Goal: Task Accomplishment & Management: Manage account settings

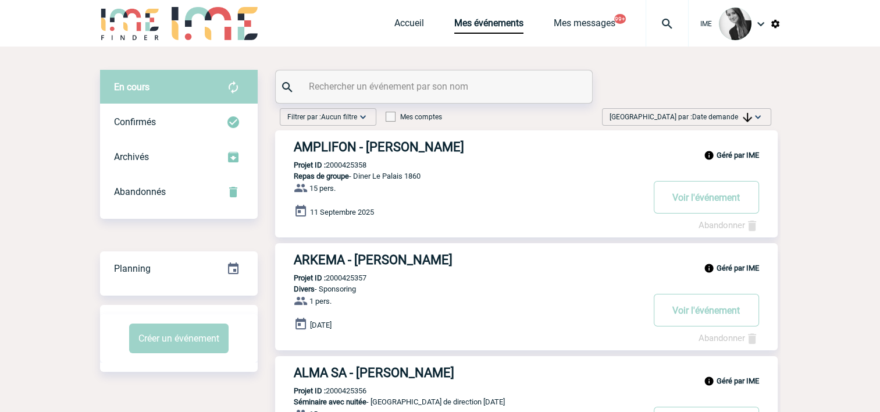
click at [403, 83] on input "text" at bounding box center [435, 86] width 259 height 17
type input "albert"
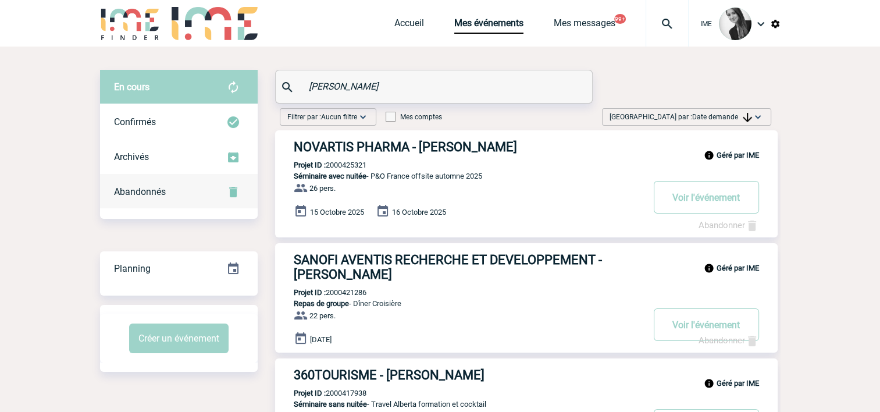
click at [161, 191] on span "Abandonnés" at bounding box center [140, 191] width 52 height 11
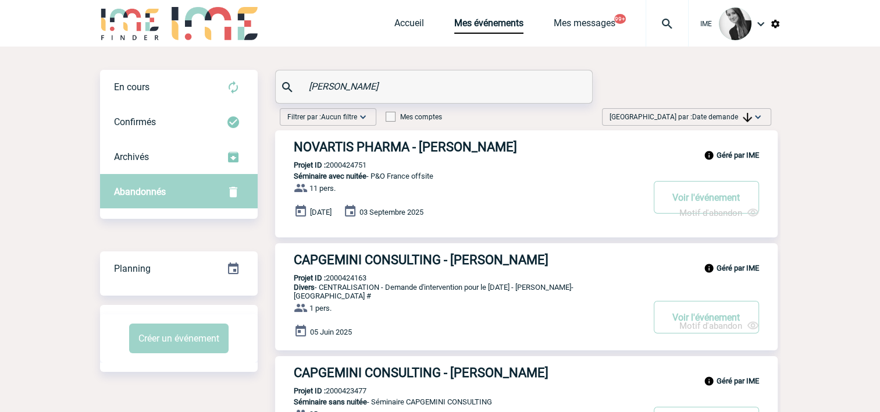
click at [742, 111] on span "Trier par : Date demande" at bounding box center [681, 117] width 143 height 12
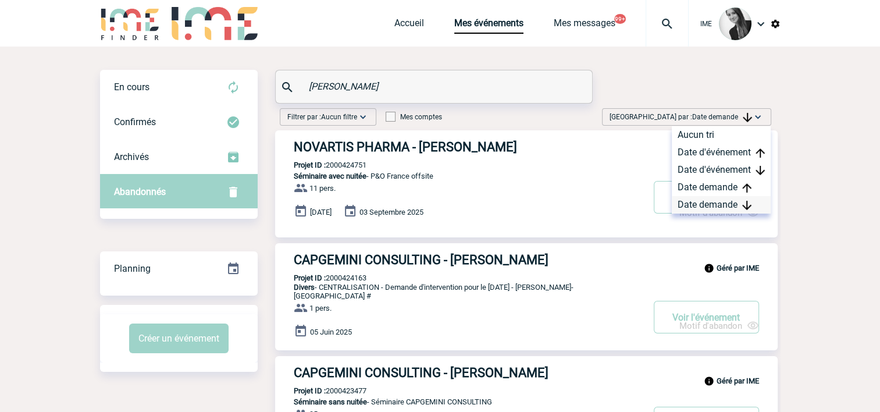
click at [706, 208] on div "Date demande" at bounding box center [721, 204] width 99 height 17
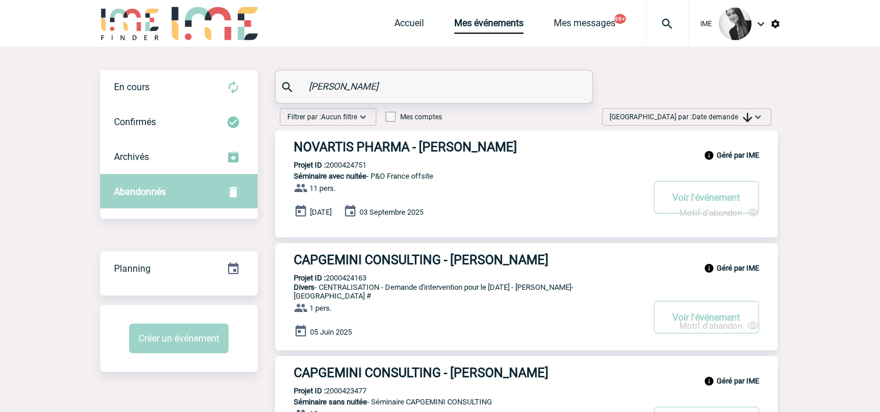
click at [715, 123] on div "Trier par : Date demande Aucun tri Date d'événement Date d'événement Date deman…" at bounding box center [686, 116] width 169 height 17
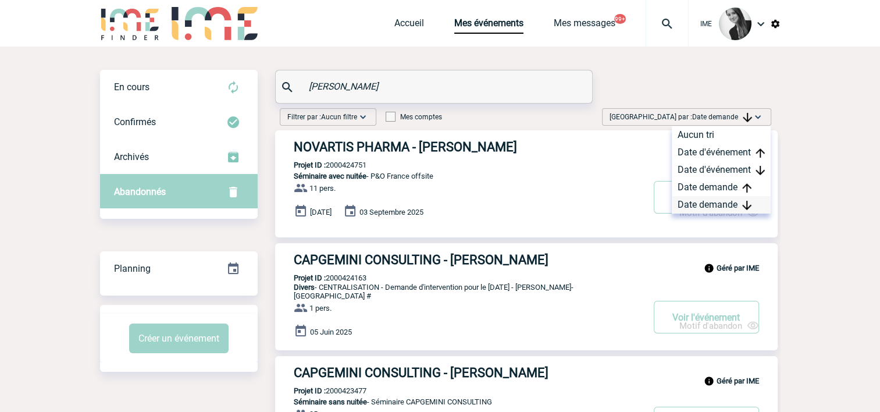
click at [711, 198] on div "Date demande" at bounding box center [721, 204] width 99 height 17
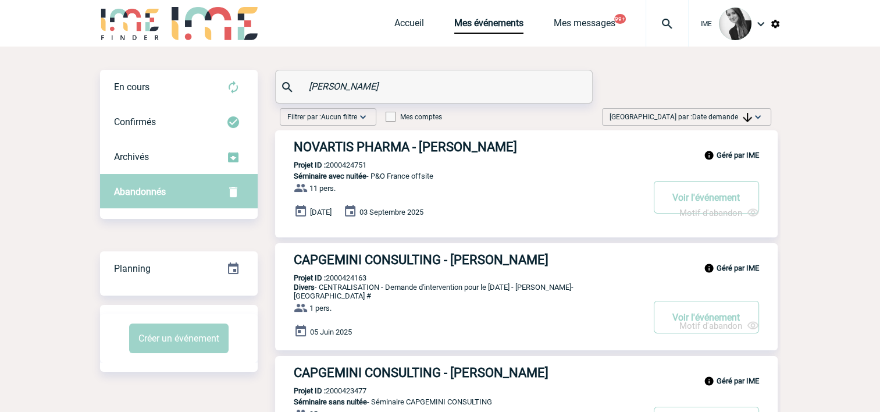
click at [716, 120] on span "Date demande" at bounding box center [722, 117] width 60 height 8
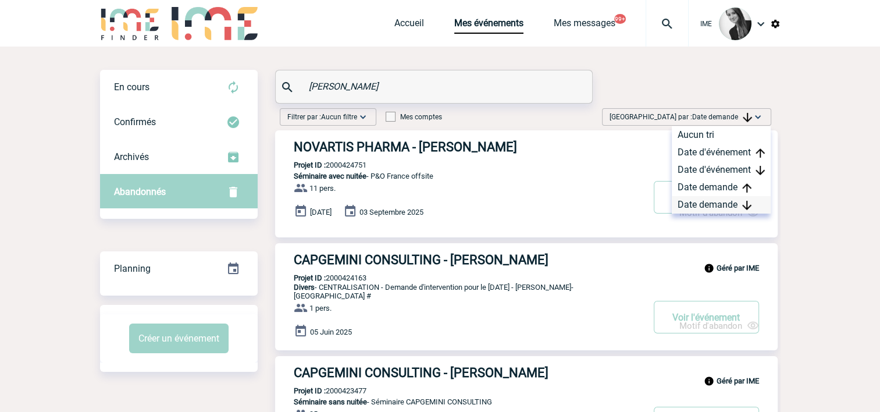
click at [703, 205] on div "Date demande" at bounding box center [721, 204] width 99 height 17
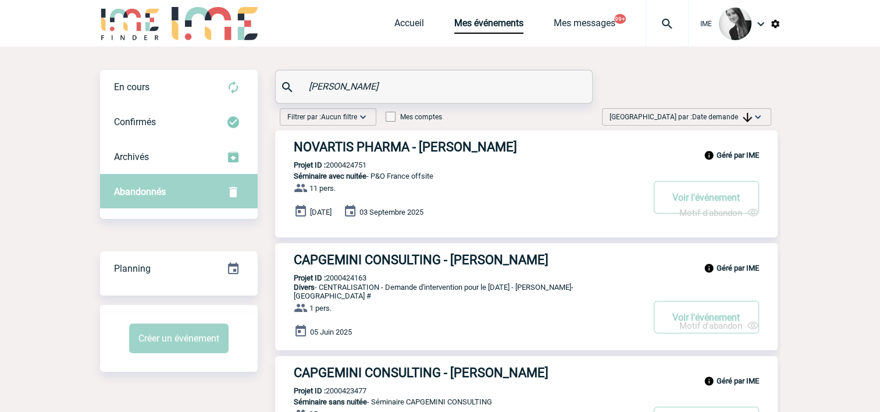
click at [708, 114] on span "Date demande" at bounding box center [722, 117] width 60 height 8
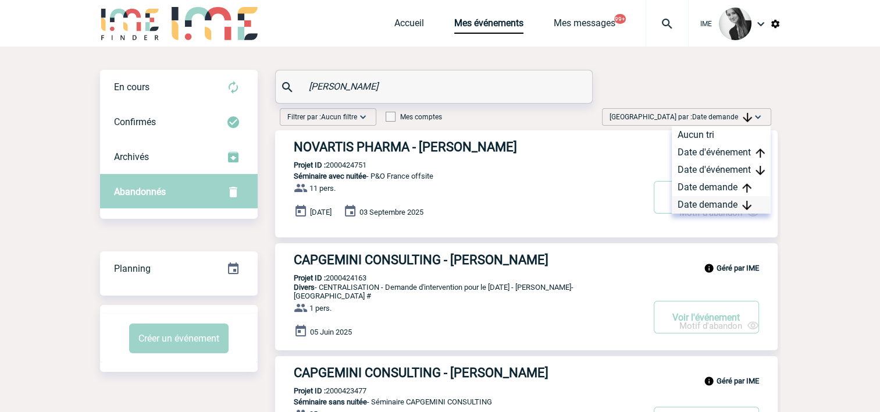
click at [699, 200] on div "Date demande" at bounding box center [721, 204] width 99 height 17
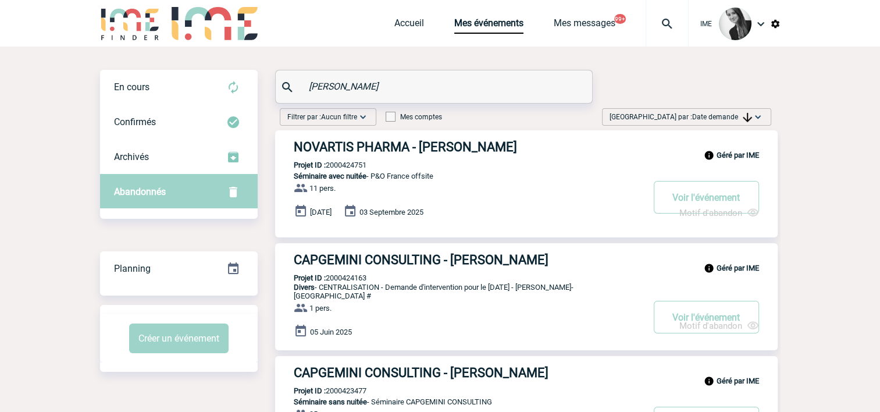
click at [733, 113] on span "Date demande" at bounding box center [722, 117] width 60 height 8
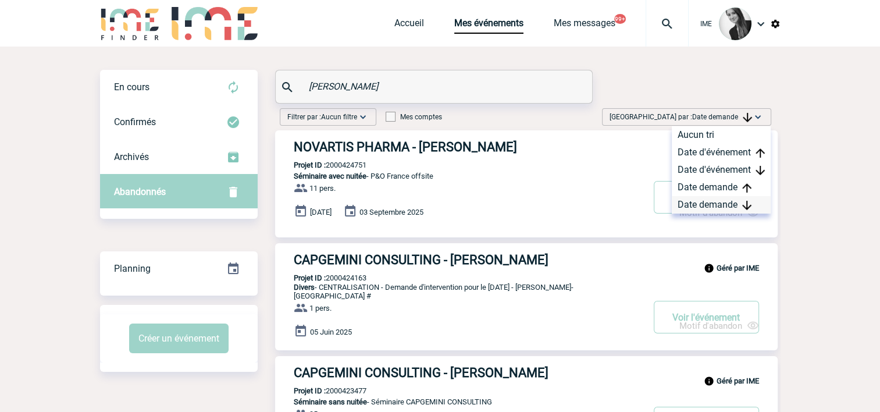
click at [717, 198] on div "Date demande" at bounding box center [721, 204] width 99 height 17
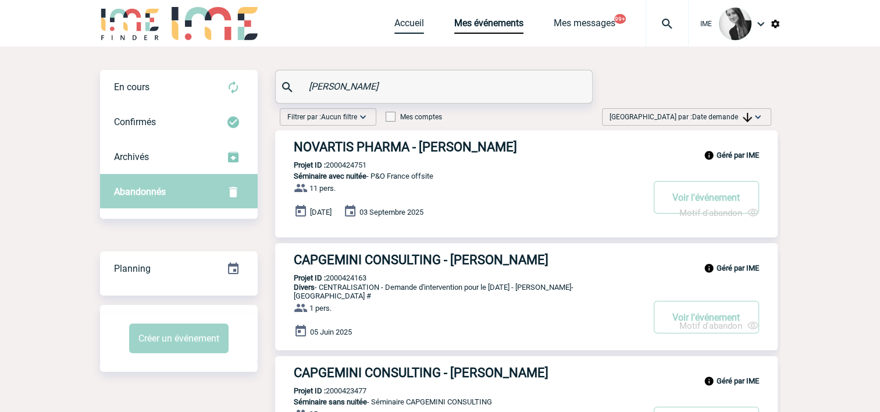
click at [403, 28] on link "Accueil" at bounding box center [410, 25] width 30 height 16
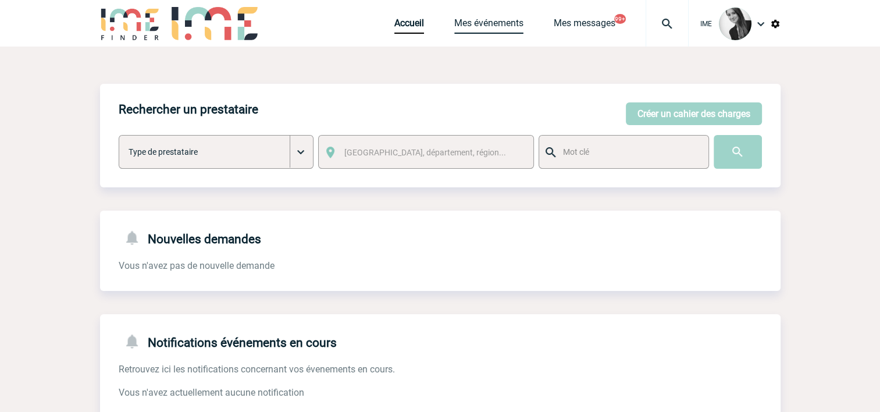
click at [458, 23] on link "Mes événements" at bounding box center [488, 25] width 69 height 16
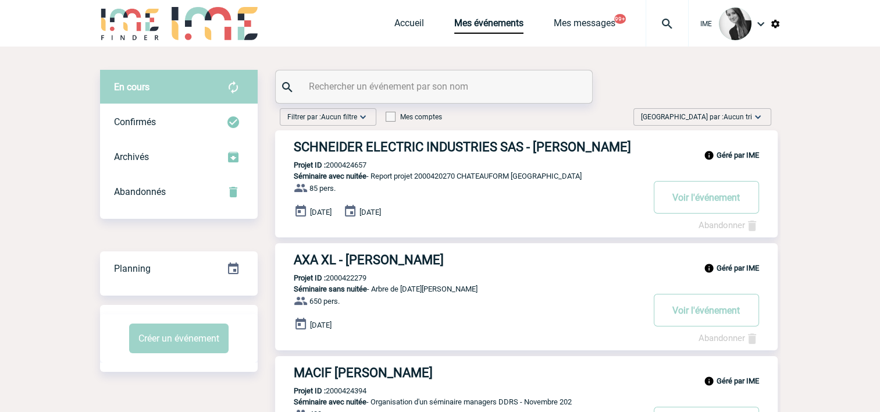
click at [757, 119] on img at bounding box center [758, 117] width 12 height 12
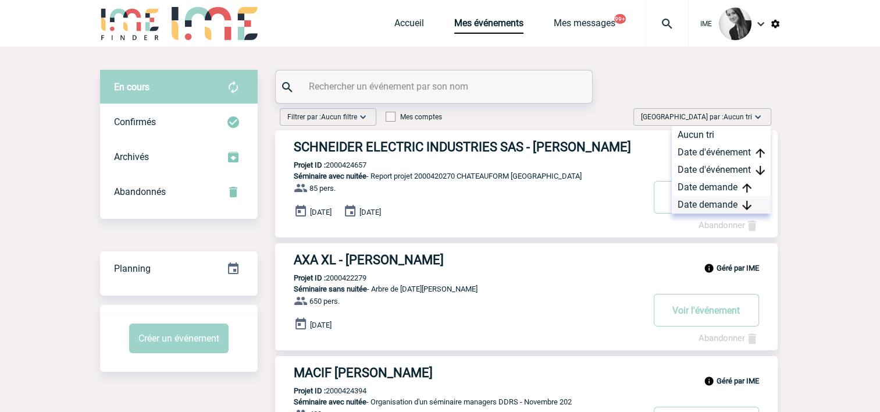
click at [715, 203] on div "Date demande" at bounding box center [721, 204] width 99 height 17
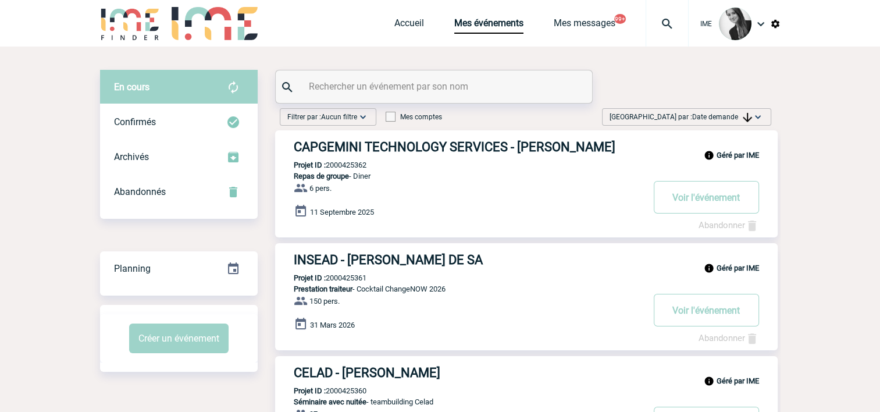
click at [754, 114] on img at bounding box center [758, 117] width 12 height 12
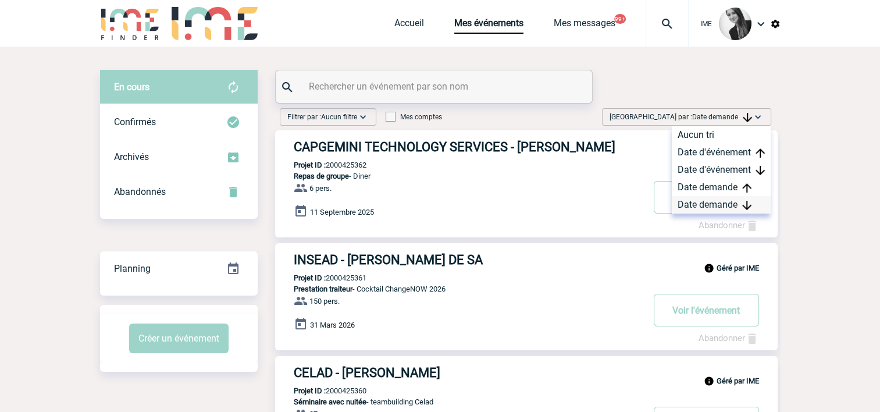
click at [716, 207] on div "Date demande" at bounding box center [721, 204] width 99 height 17
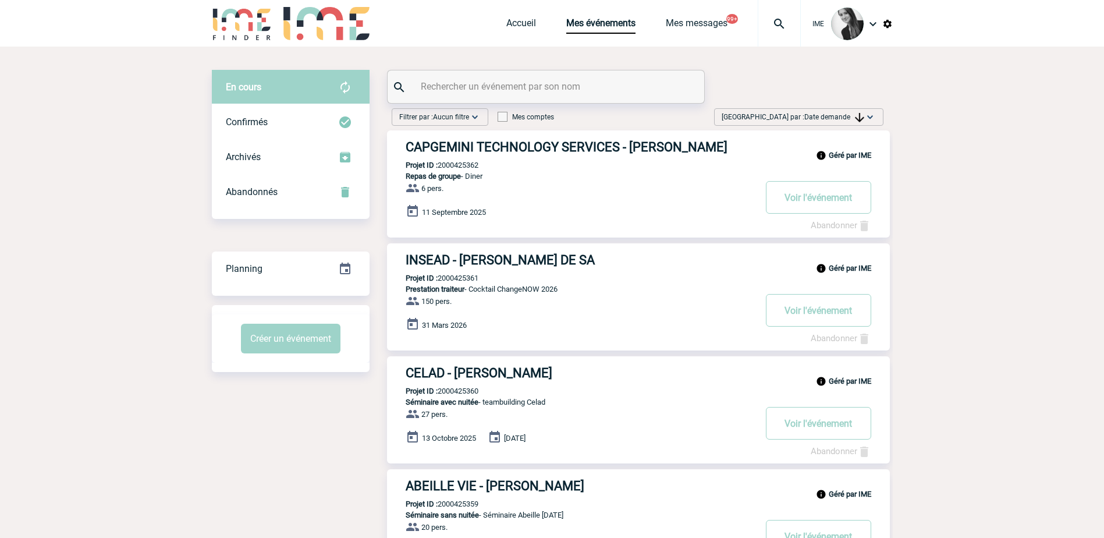
click at [829, 115] on span "Date demande" at bounding box center [834, 117] width 60 height 8
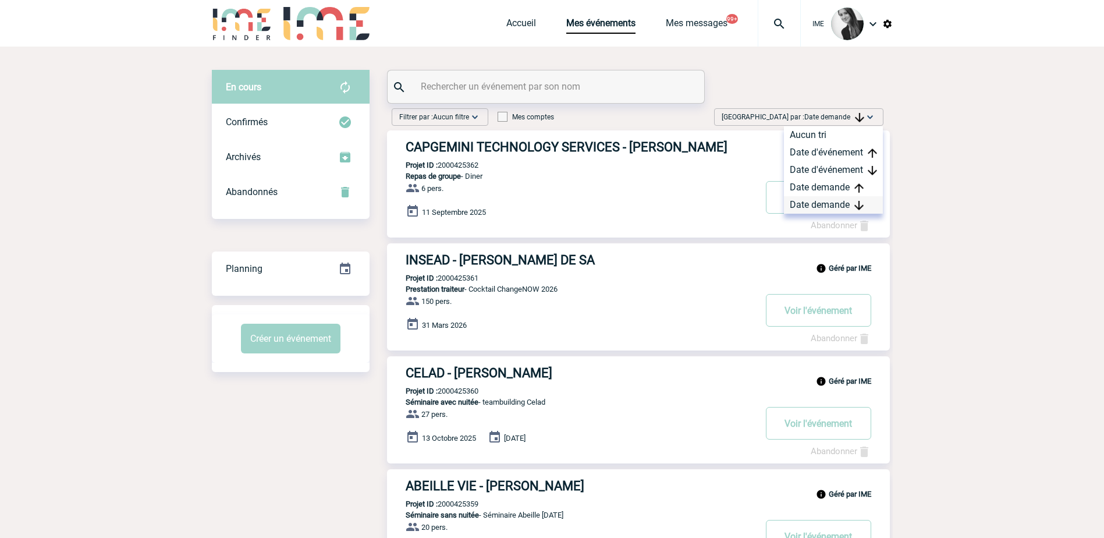
click at [812, 203] on div "Date demande" at bounding box center [833, 204] width 99 height 17
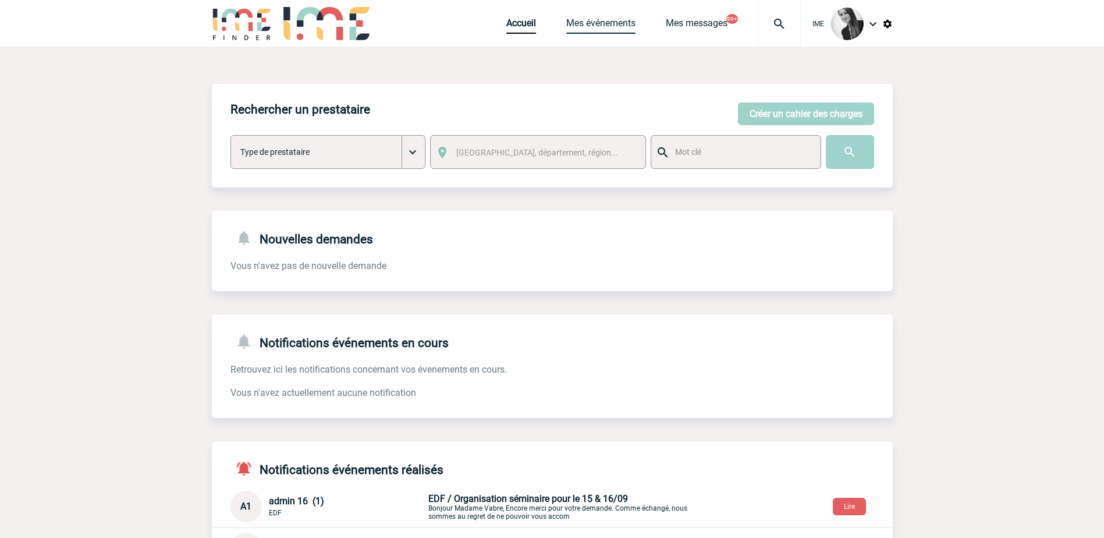
click at [580, 20] on link "Mes événements" at bounding box center [600, 25] width 69 height 16
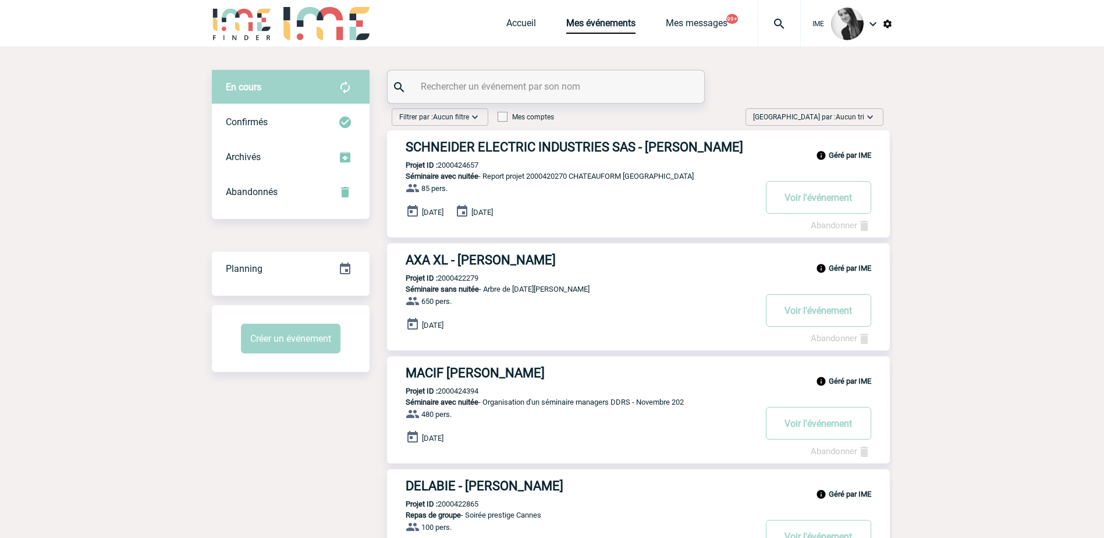
click at [855, 126] on div "[GEOGRAPHIC_DATA] par : Aucun tri Aucun tri Date d'événement Date d'événement D…" at bounding box center [814, 119] width 147 height 22
click at [865, 118] on img at bounding box center [870, 117] width 12 height 12
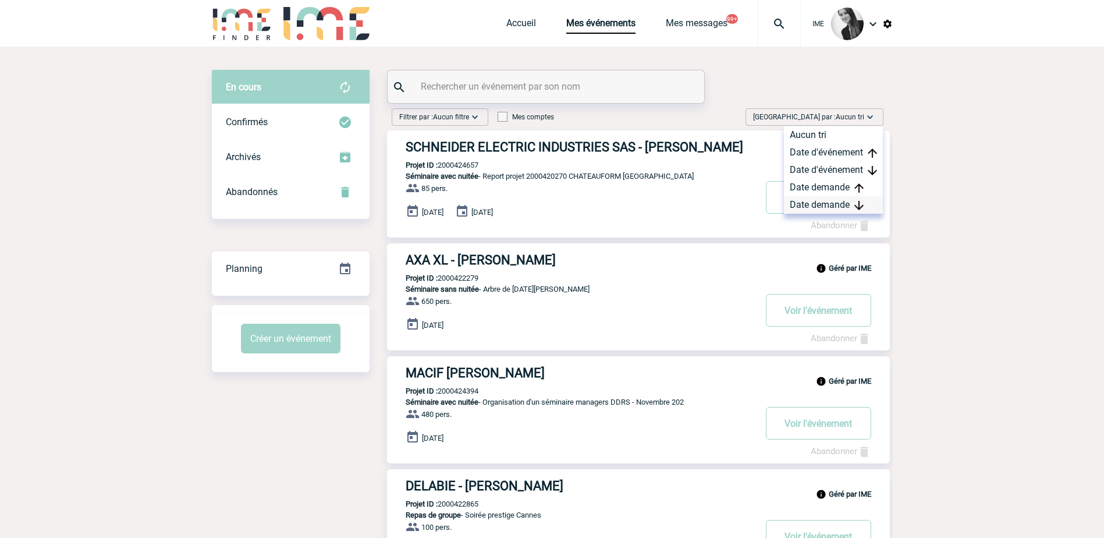
click at [832, 205] on div "Date demande" at bounding box center [833, 204] width 99 height 17
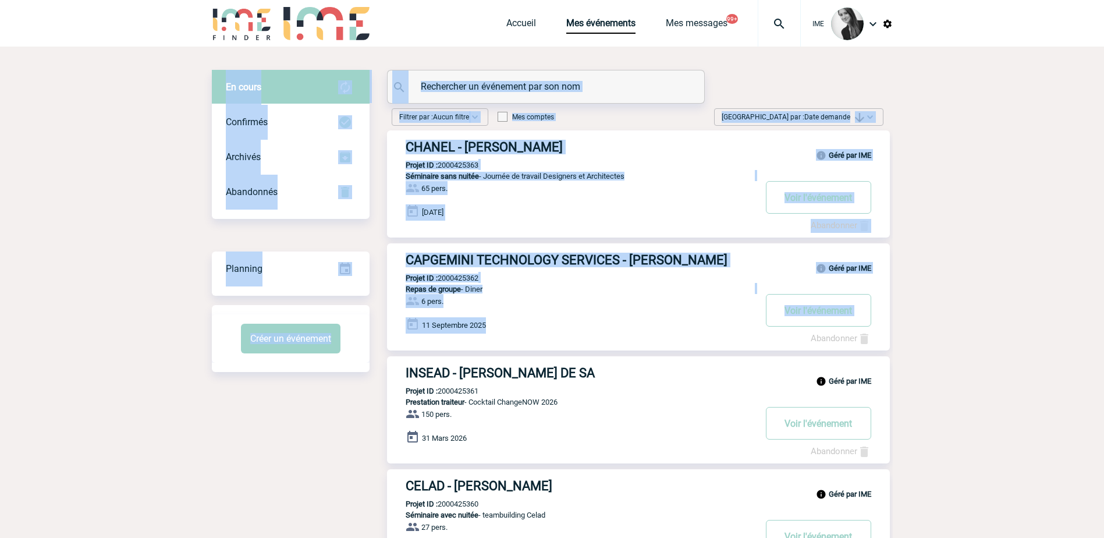
drag, startPoint x: 561, startPoint y: 328, endPoint x: 11, endPoint y: 318, distance: 550.0
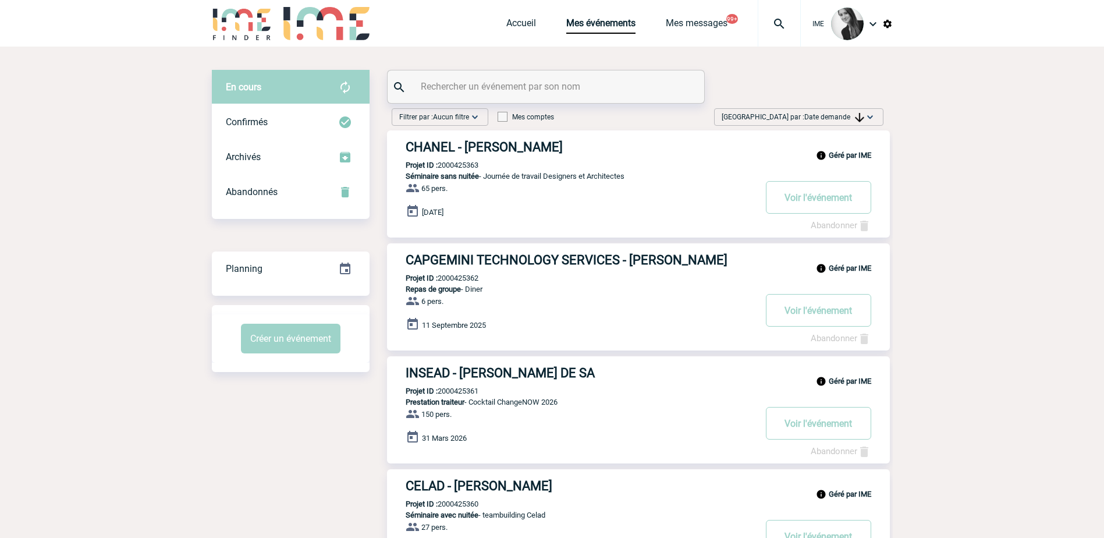
drag, startPoint x: 11, startPoint y: 318, endPoint x: 91, endPoint y: 255, distance: 101.5
click at [867, 113] on img at bounding box center [870, 117] width 12 height 12
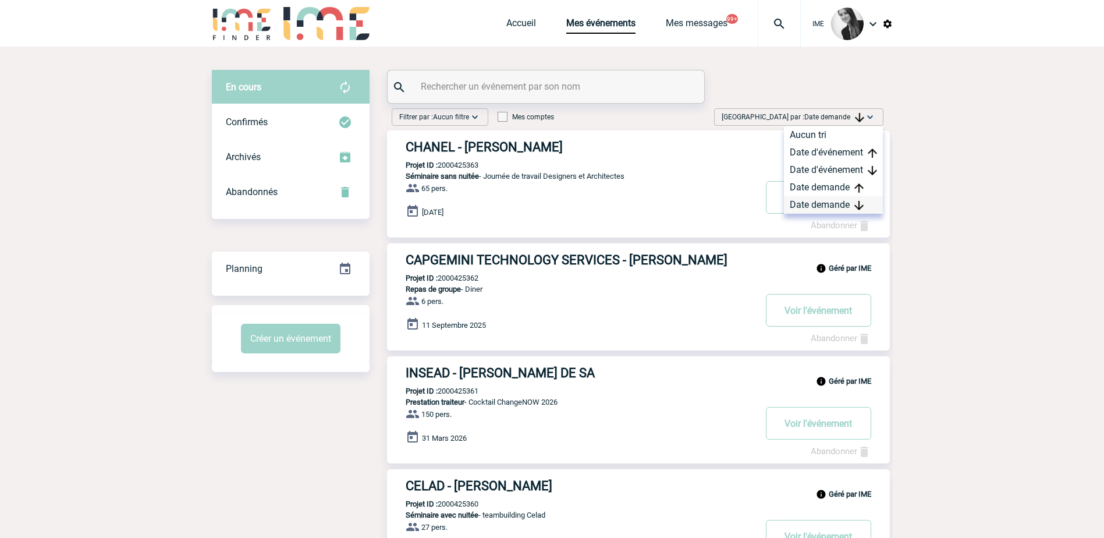
click at [826, 208] on div "Date demande" at bounding box center [833, 204] width 99 height 17
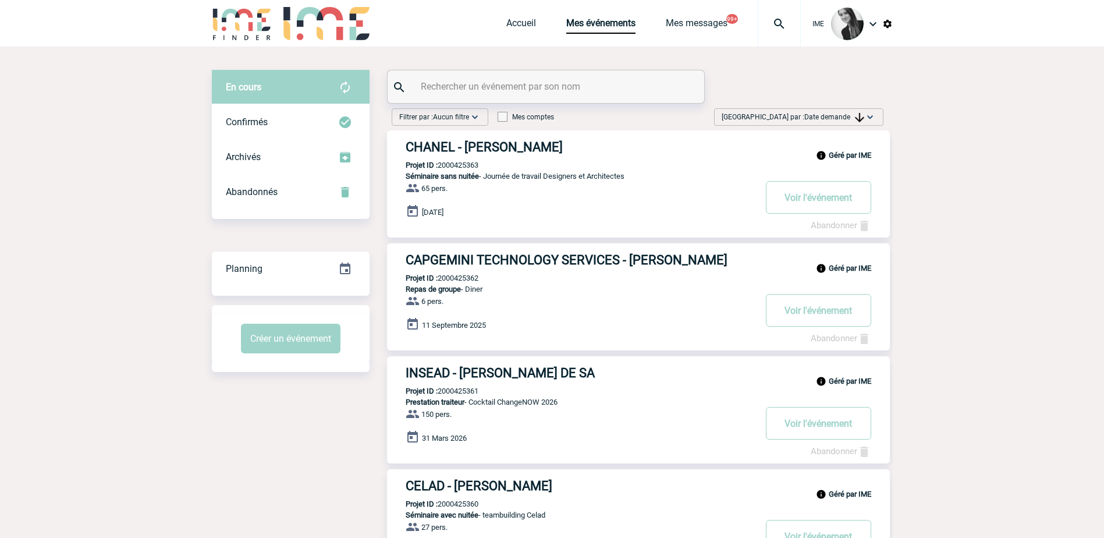
click at [824, 123] on div "[GEOGRAPHIC_DATA] par : Date demande Aucun tri Date d'événement Date d'événemen…" at bounding box center [798, 116] width 169 height 17
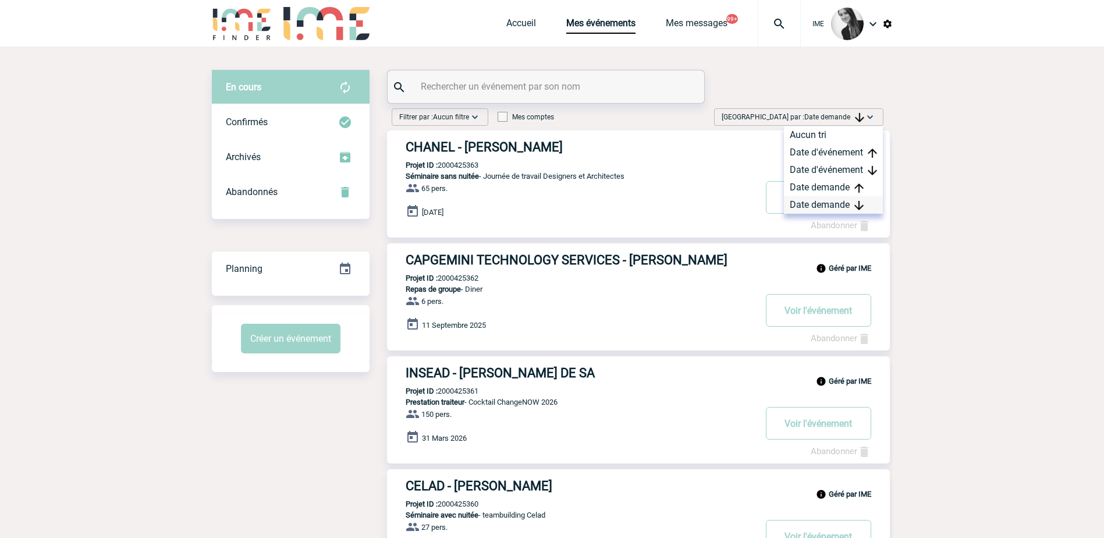
click at [825, 198] on div "Date demande" at bounding box center [833, 204] width 99 height 17
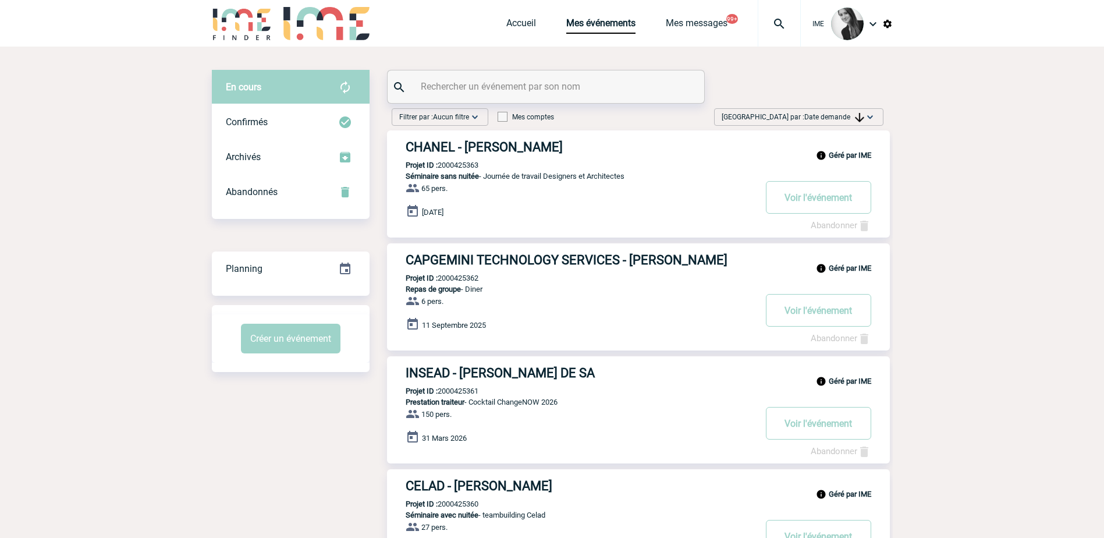
click at [839, 118] on span "Date demande" at bounding box center [834, 117] width 60 height 8
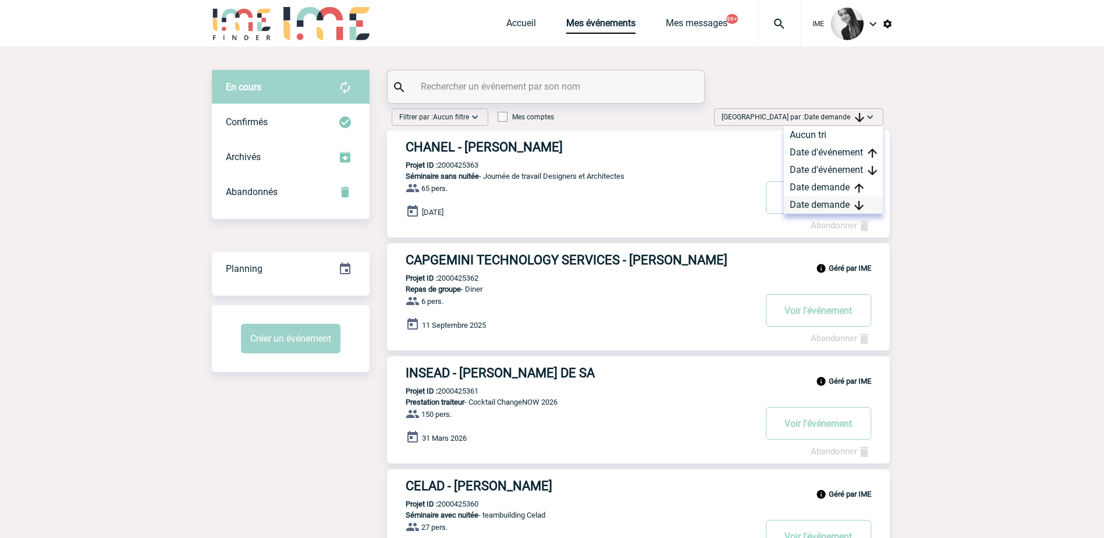
click at [831, 204] on div "Date demande" at bounding box center [833, 204] width 99 height 17
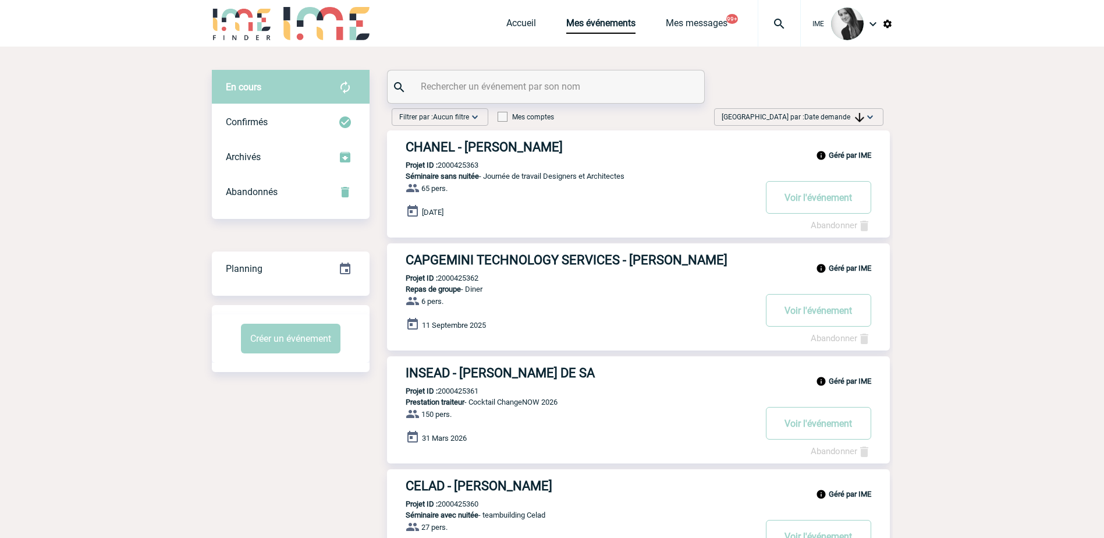
click at [869, 113] on img at bounding box center [870, 117] width 12 height 12
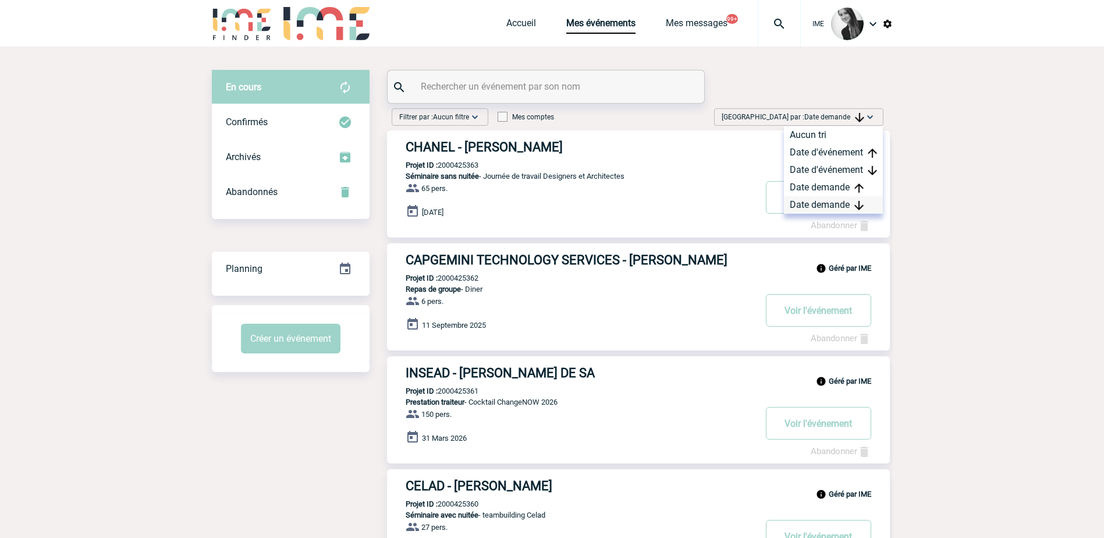
click at [818, 204] on div "Date demande" at bounding box center [833, 204] width 99 height 17
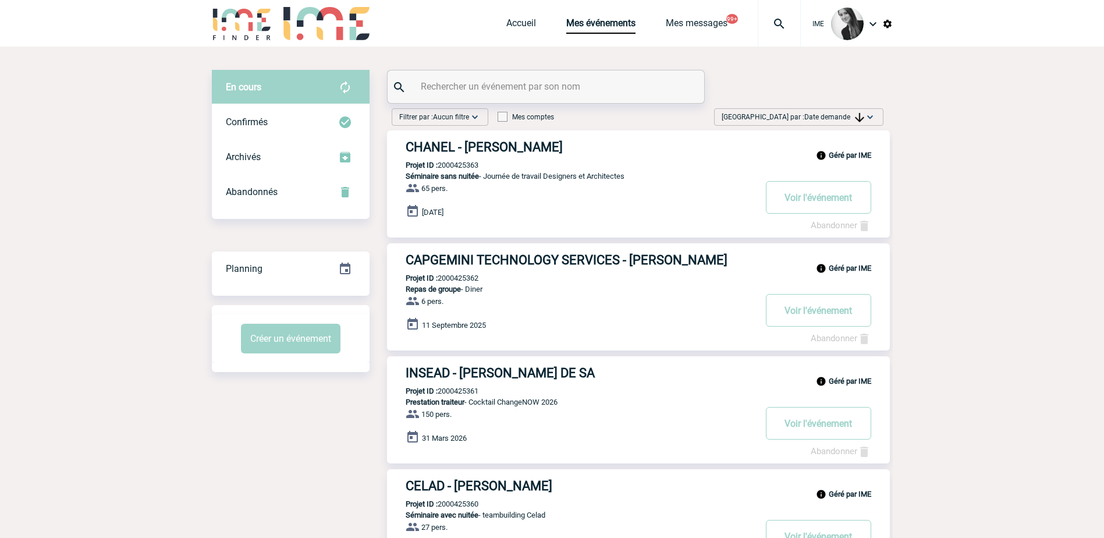
click at [855, 120] on img at bounding box center [859, 117] width 9 height 9
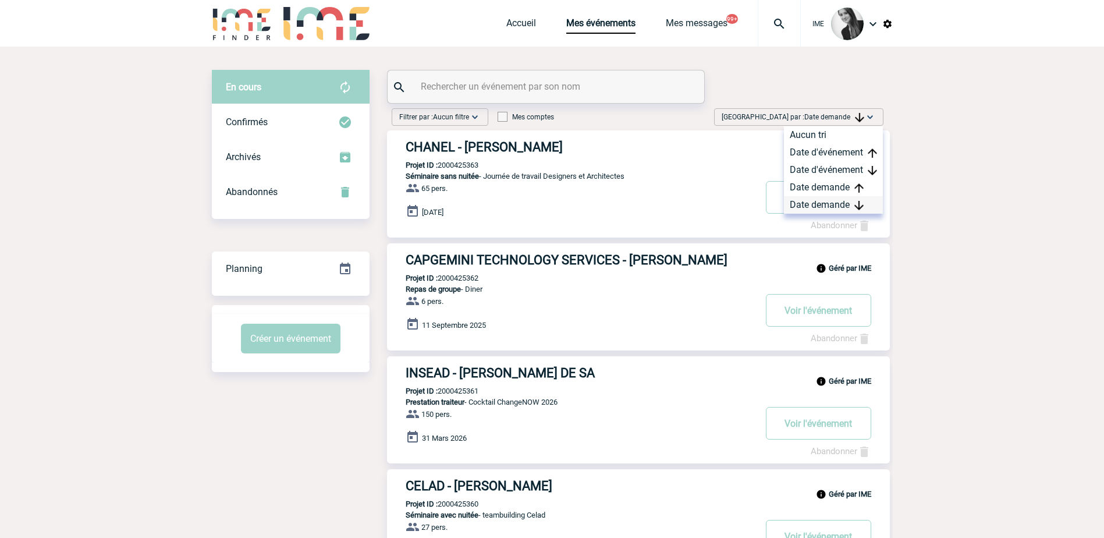
click at [828, 200] on div "Date demande" at bounding box center [833, 204] width 99 height 17
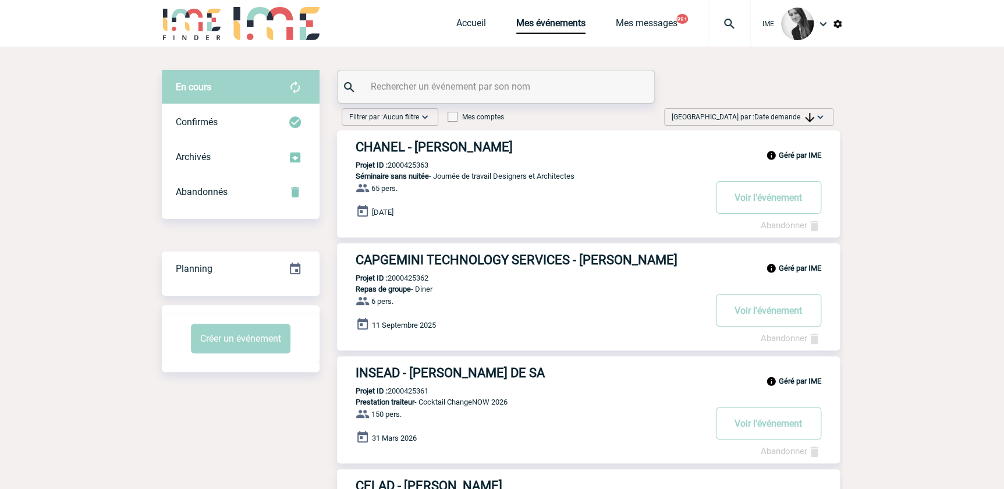
click at [762, 116] on span "Date demande" at bounding box center [784, 117] width 60 height 8
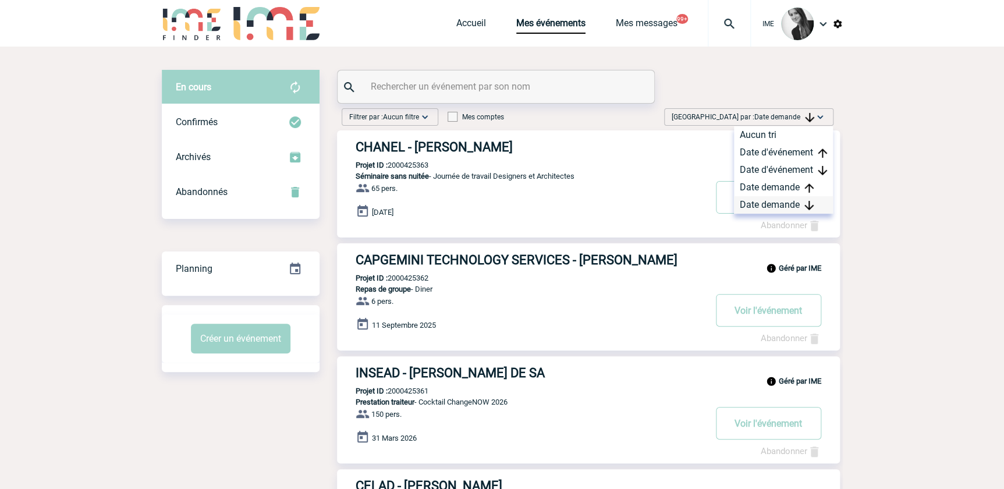
click at [762, 202] on div "Date demande" at bounding box center [783, 204] width 99 height 17
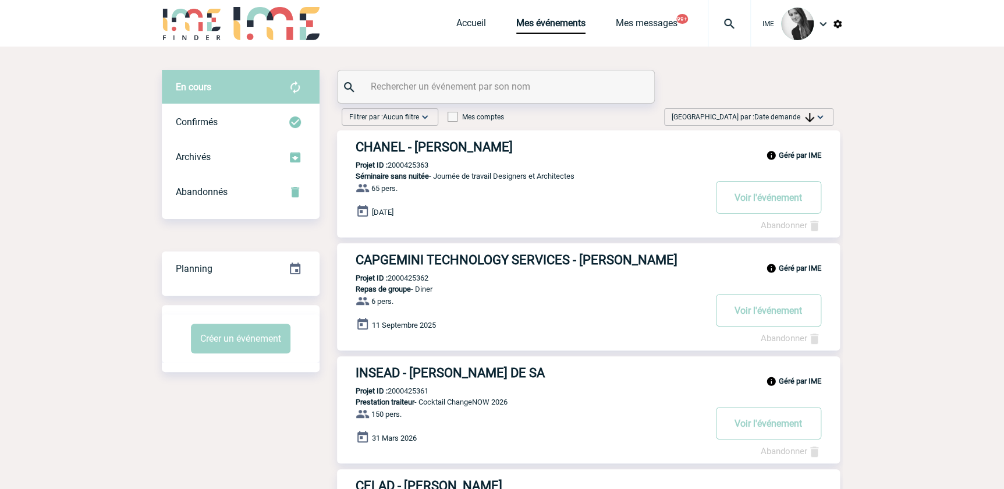
click at [773, 122] on span "[GEOGRAPHIC_DATA] par : Date demande" at bounding box center [743, 117] width 143 height 12
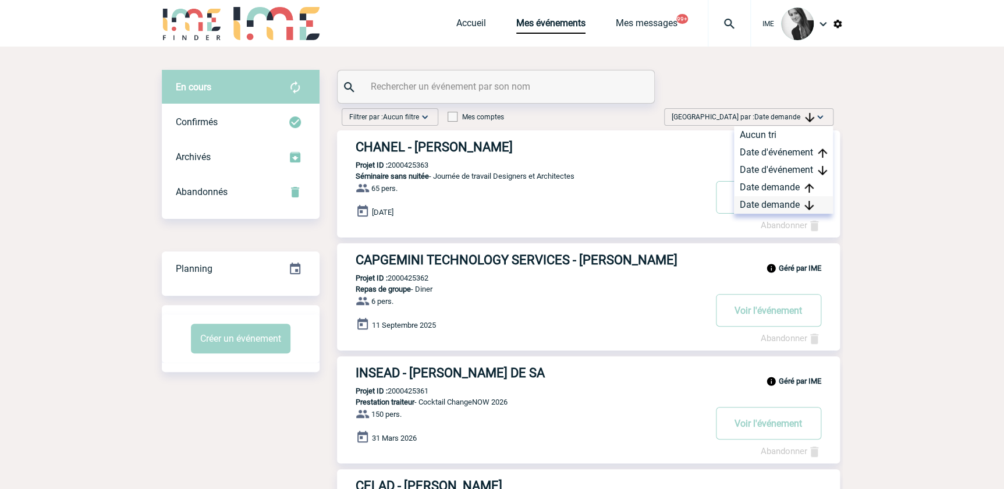
click at [773, 209] on div "Date demande" at bounding box center [783, 204] width 99 height 17
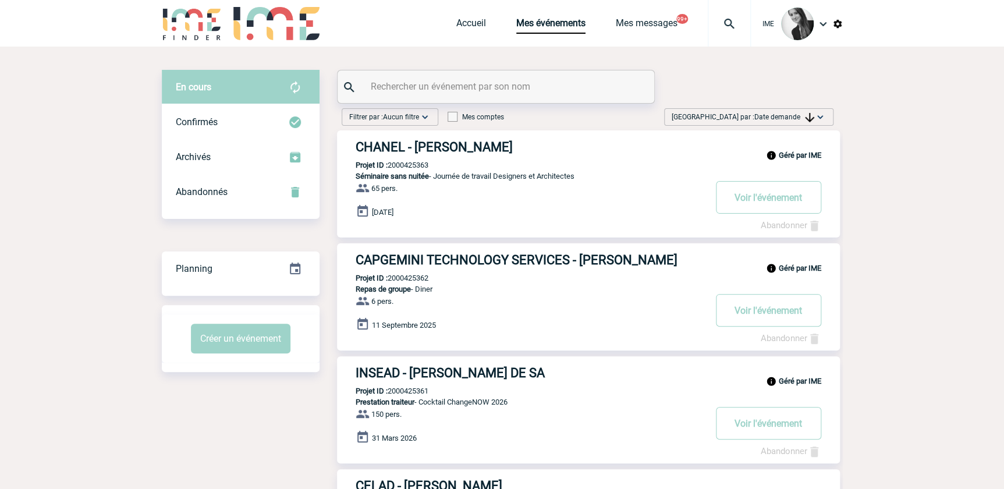
click at [791, 111] on span "[GEOGRAPHIC_DATA] par : Date demande" at bounding box center [743, 117] width 143 height 12
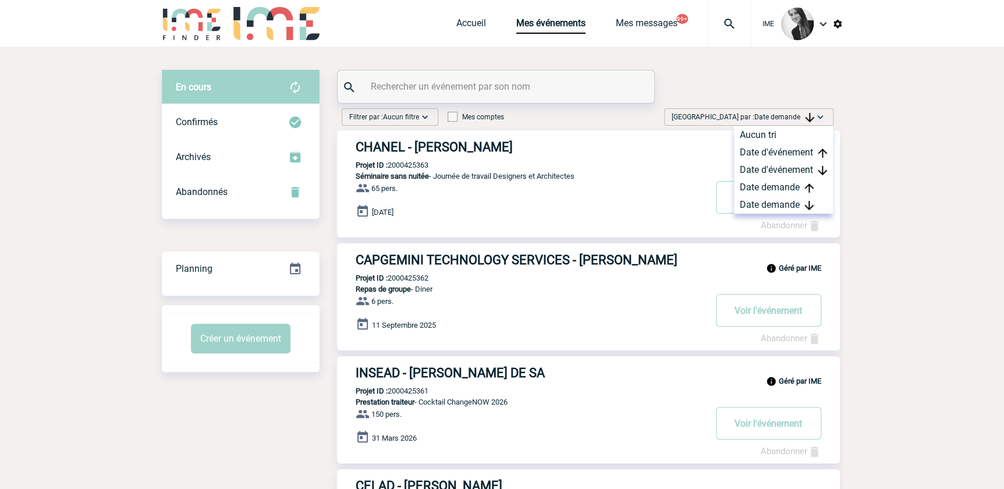
click at [787, 117] on span "Date demande" at bounding box center [784, 117] width 60 height 8
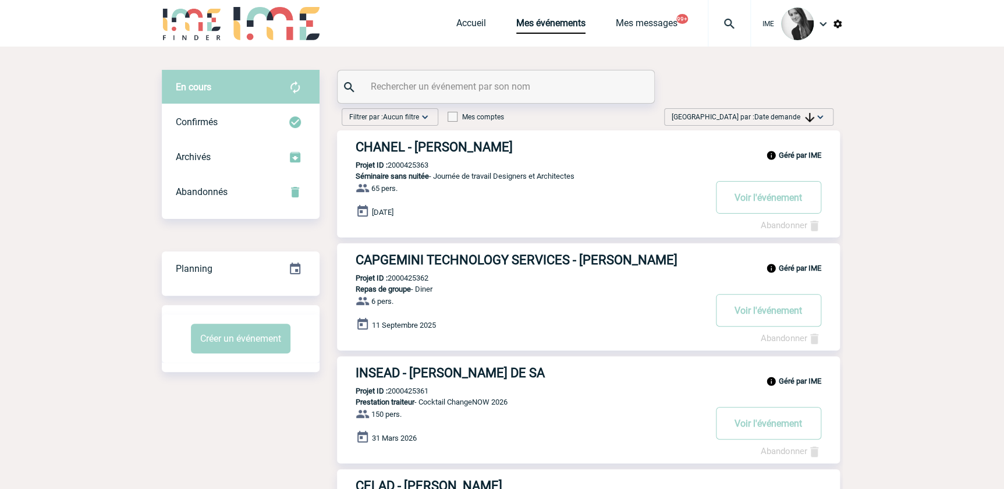
click at [808, 110] on div "[GEOGRAPHIC_DATA] par : Date demande Aucun tri Date d'événement Date d'événemen…" at bounding box center [748, 116] width 169 height 17
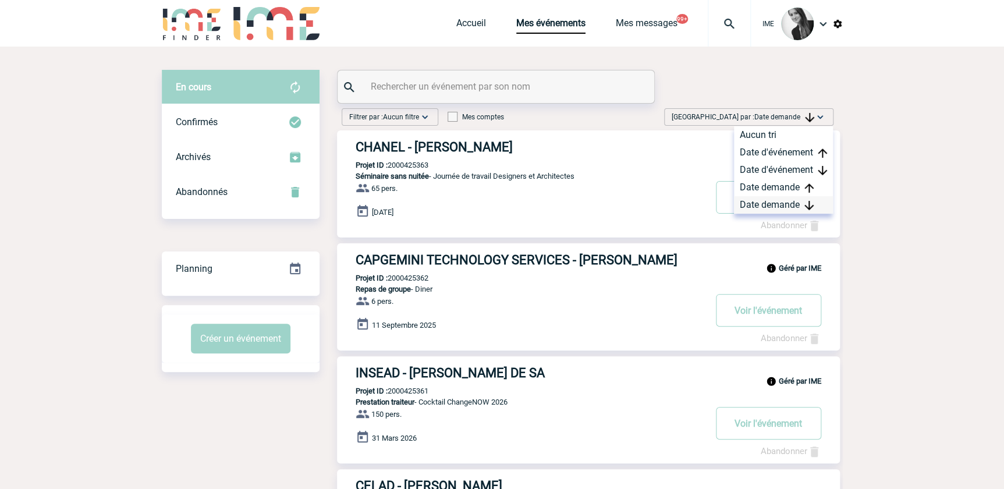
click at [769, 204] on div "Date demande" at bounding box center [783, 204] width 99 height 17
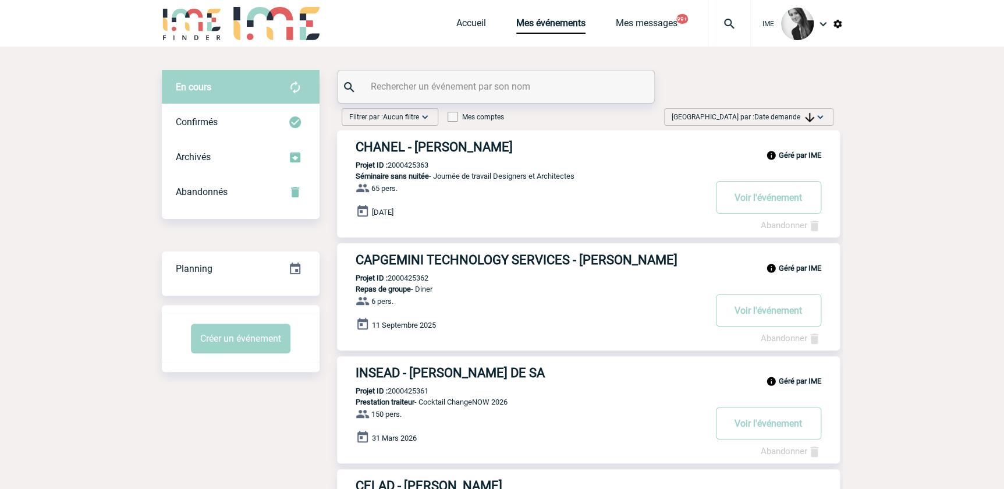
click at [772, 122] on span "[GEOGRAPHIC_DATA] par : Date demande" at bounding box center [743, 117] width 143 height 12
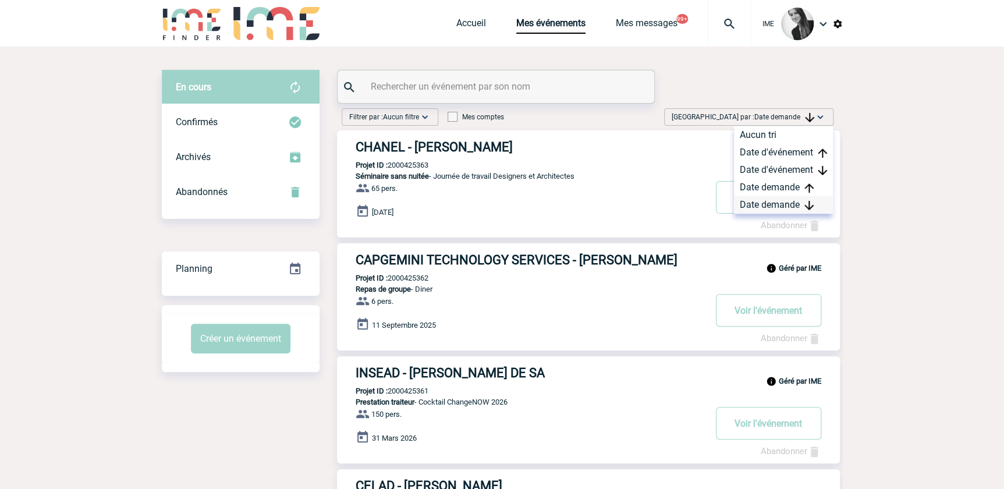
click at [766, 201] on div "Date demande" at bounding box center [783, 204] width 99 height 17
